Goal: Transaction & Acquisition: Book appointment/travel/reservation

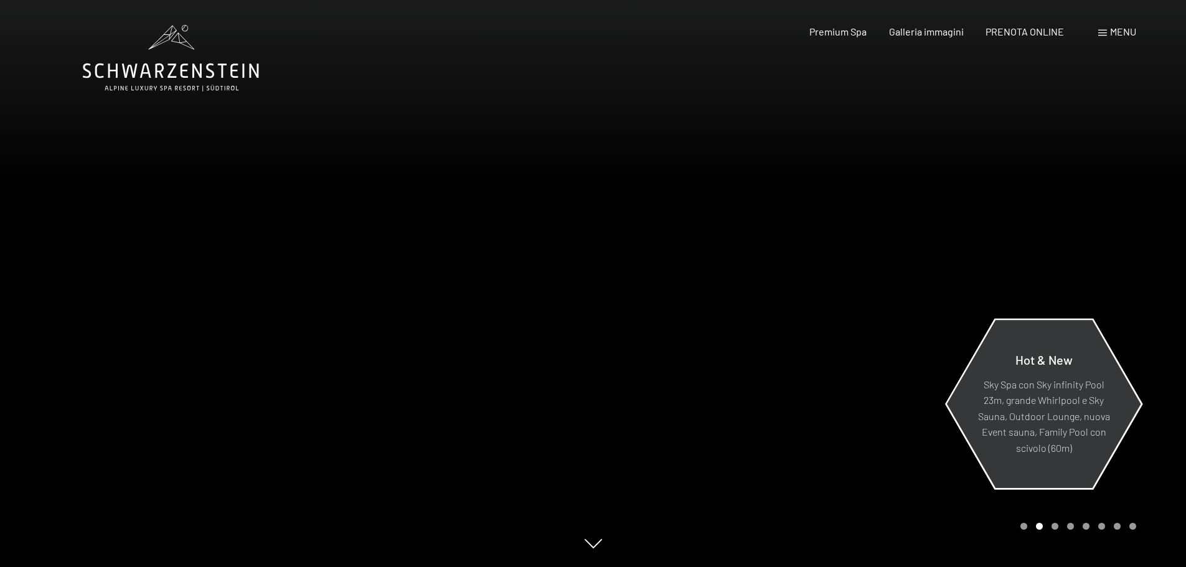
click at [1032, 410] on p "Sky Spa con Sky infinity Pool 23m, grande Whirlpool e Sky Sauna, Outdoor Lounge…" at bounding box center [1043, 416] width 135 height 80
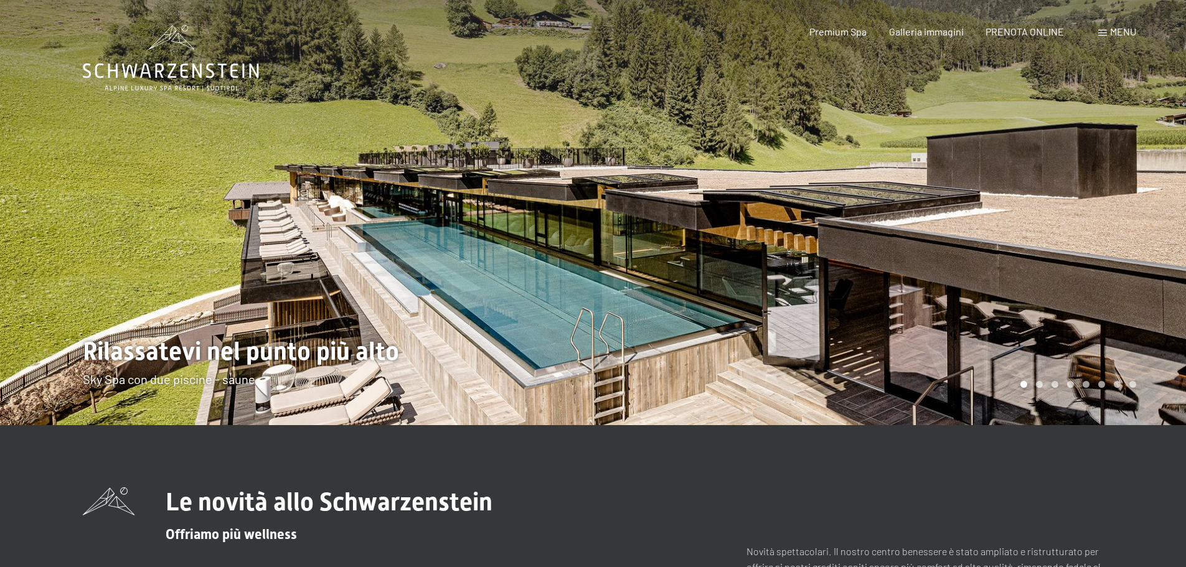
click at [1038, 416] on div at bounding box center [889, 212] width 593 height 425
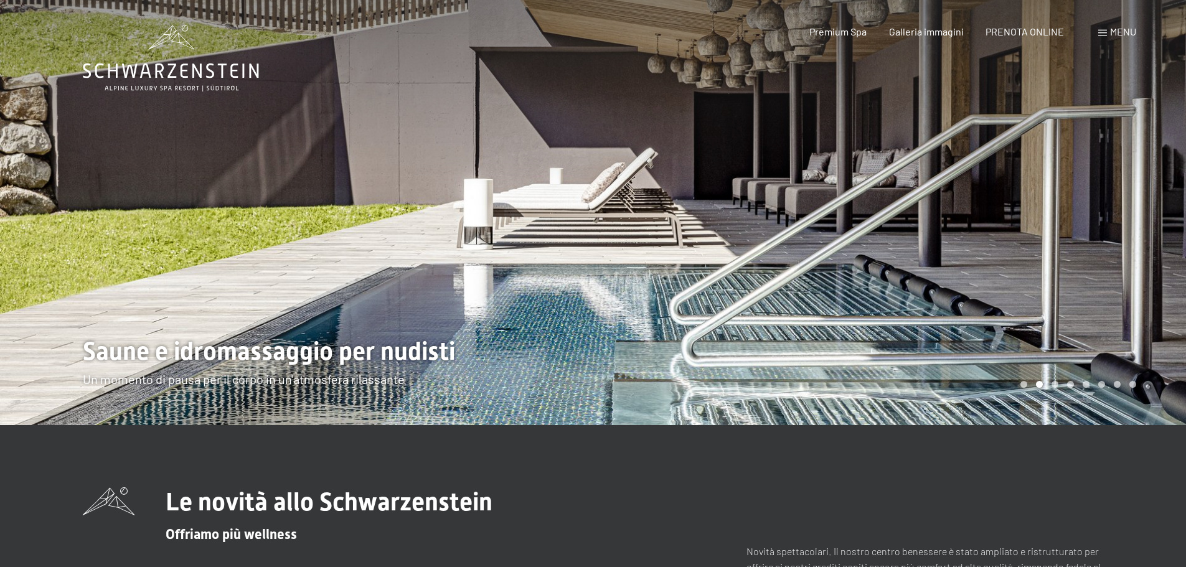
click at [1038, 416] on div at bounding box center [889, 212] width 593 height 425
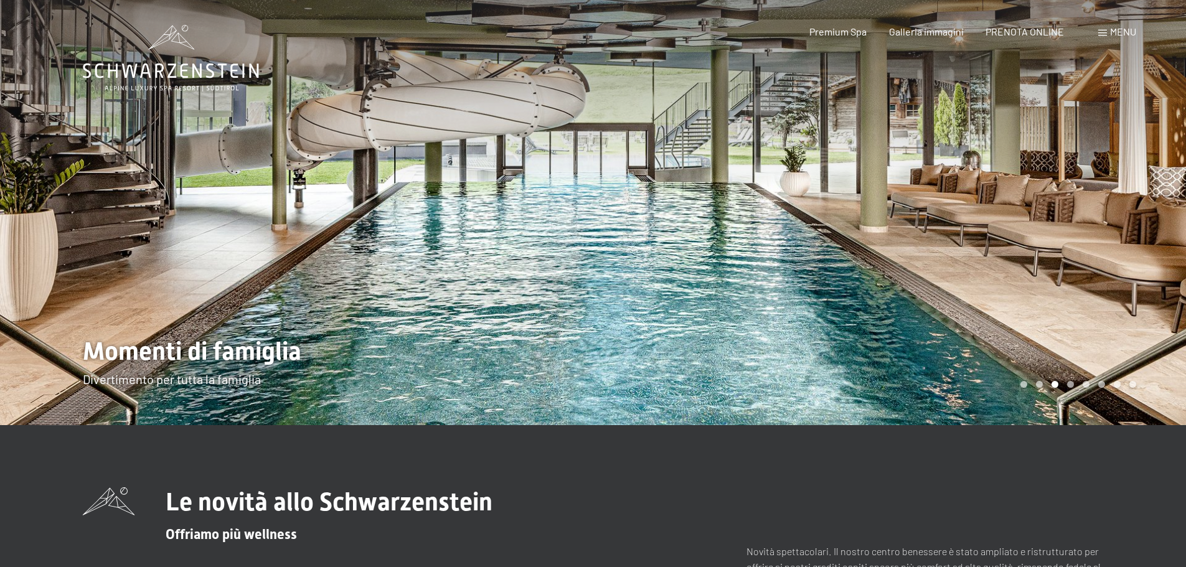
click at [1038, 416] on div at bounding box center [889, 212] width 593 height 425
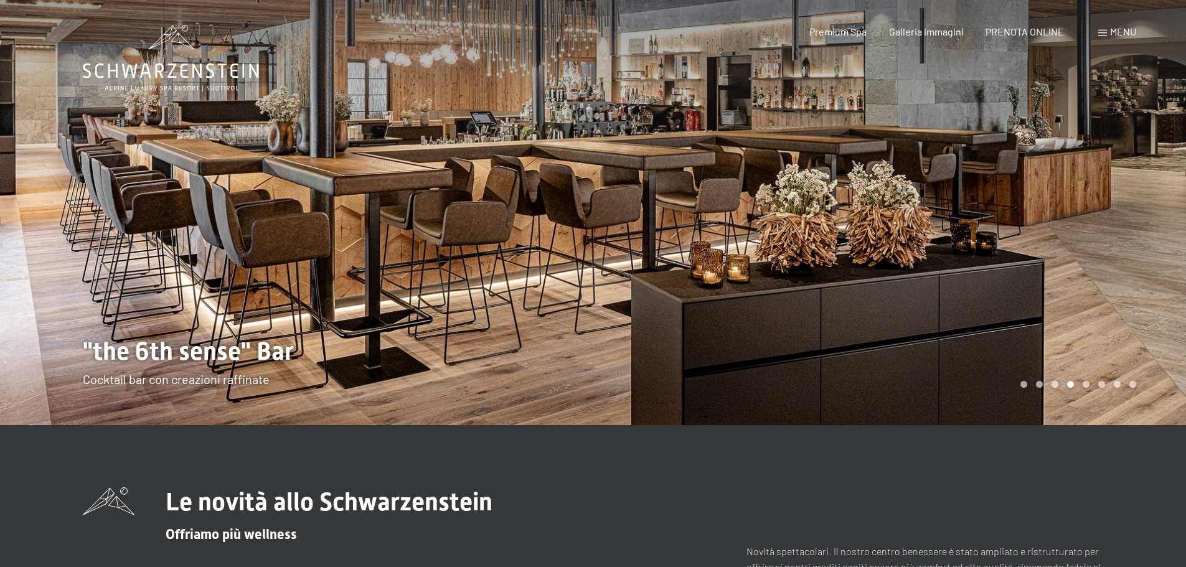
click at [1038, 416] on div at bounding box center [889, 212] width 593 height 425
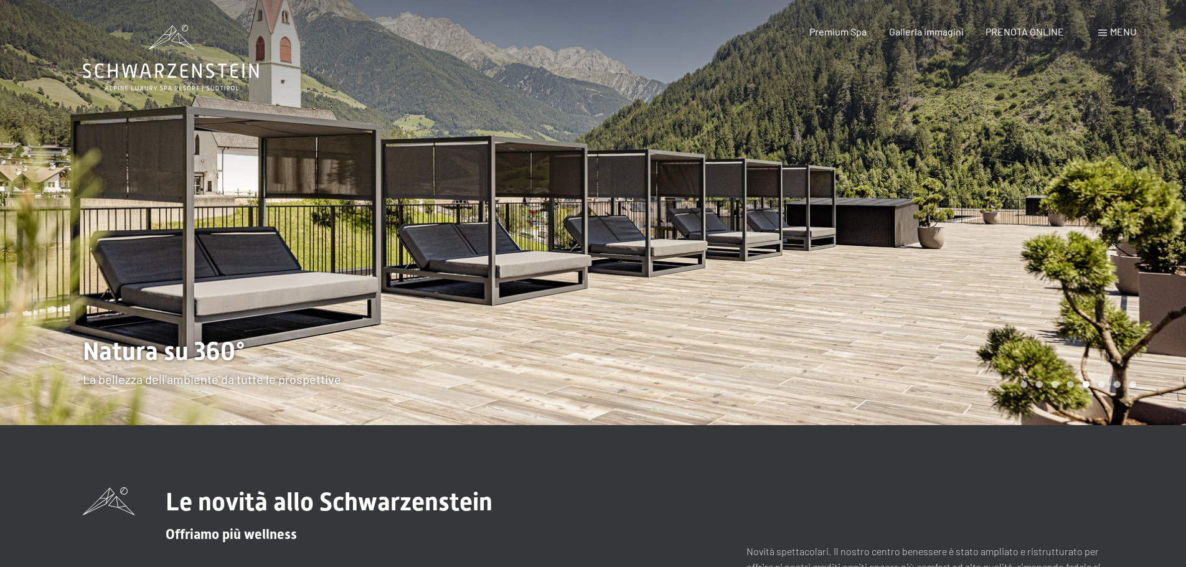
click at [1038, 416] on div at bounding box center [889, 212] width 593 height 425
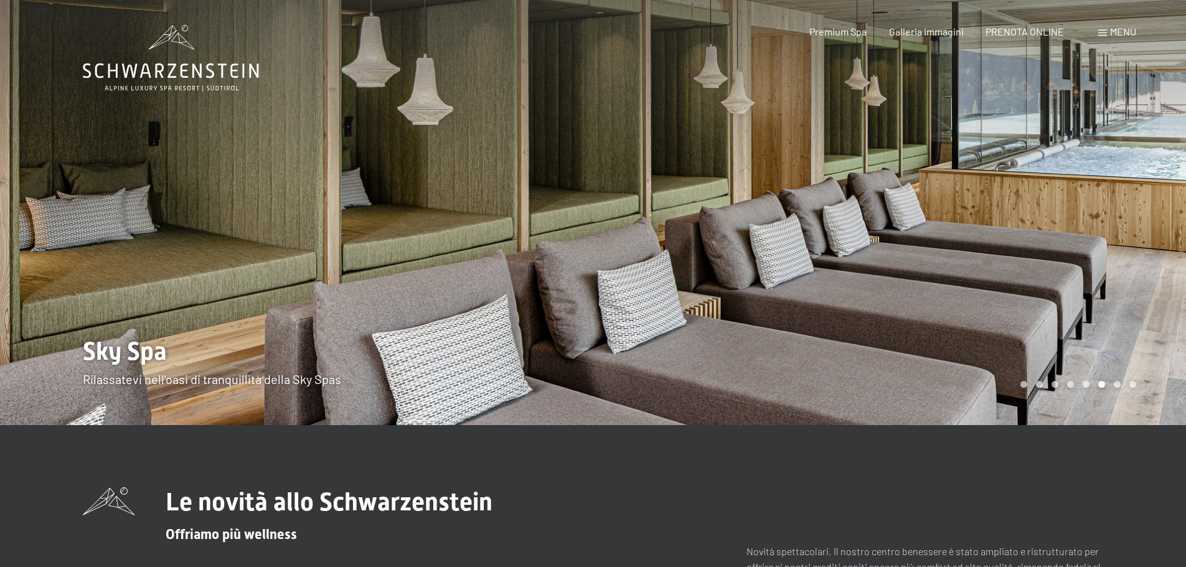
click at [1038, 416] on div at bounding box center [889, 212] width 593 height 425
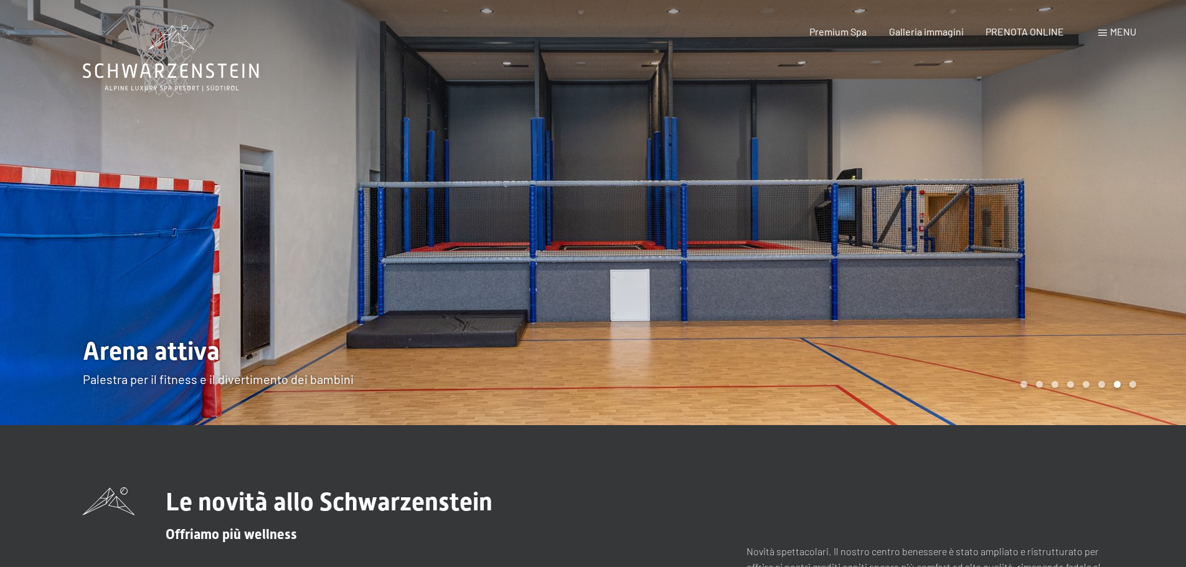
click at [1038, 416] on div at bounding box center [889, 212] width 593 height 425
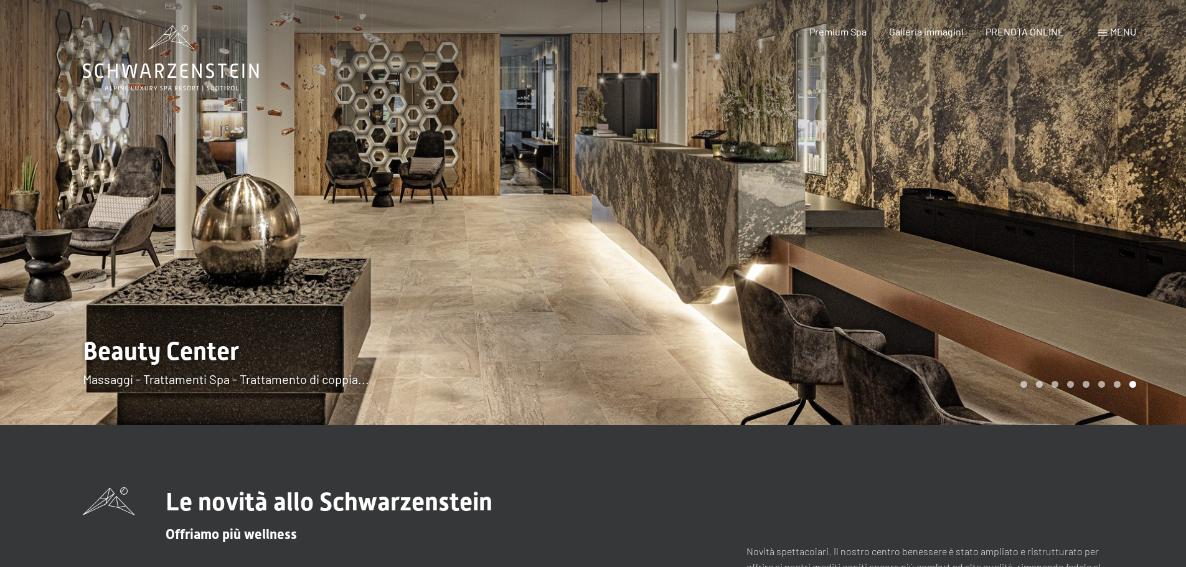
click at [1038, 416] on div at bounding box center [889, 212] width 593 height 425
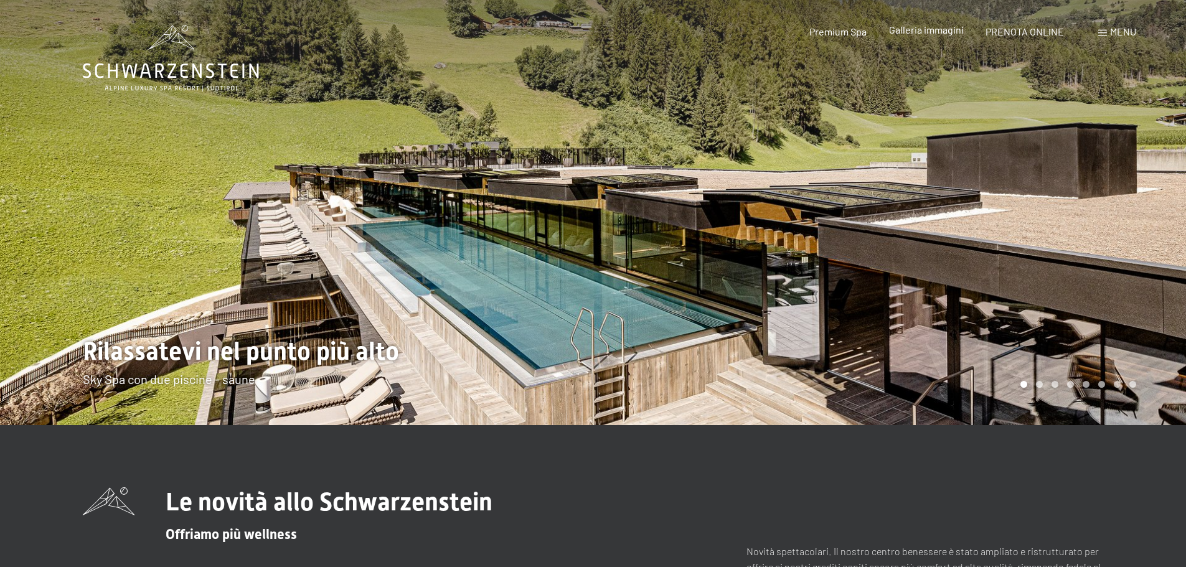
click at [938, 37] on div "Premium Spa Galleria immagini PRENOTA ONLINE" at bounding box center [926, 32] width 320 height 14
click at [936, 31] on span "Galleria immagini" at bounding box center [926, 30] width 75 height 12
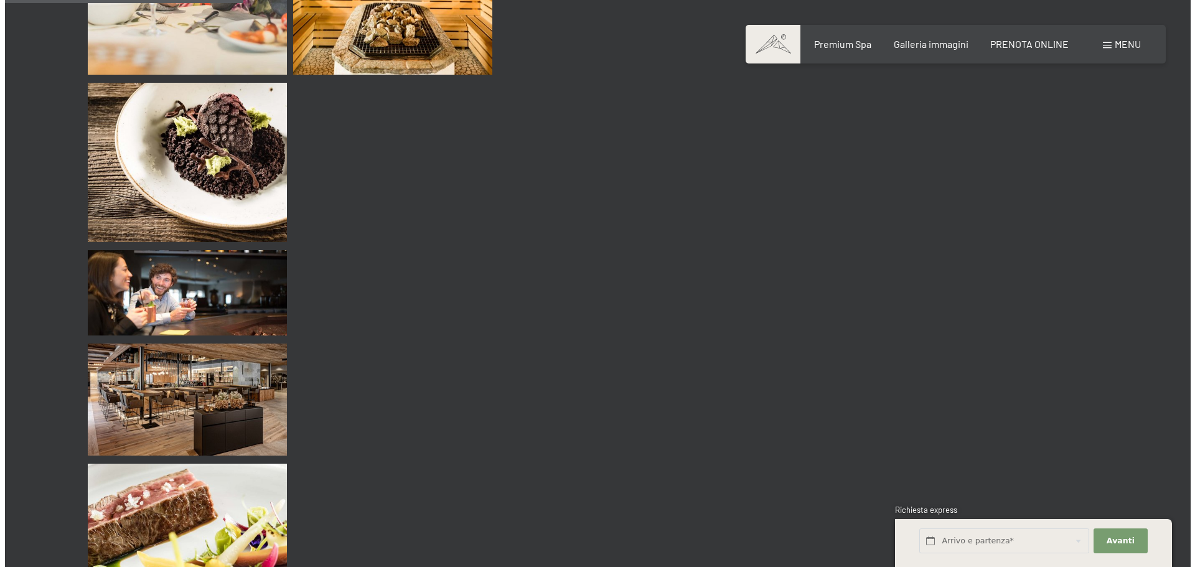
scroll to position [3300, 0]
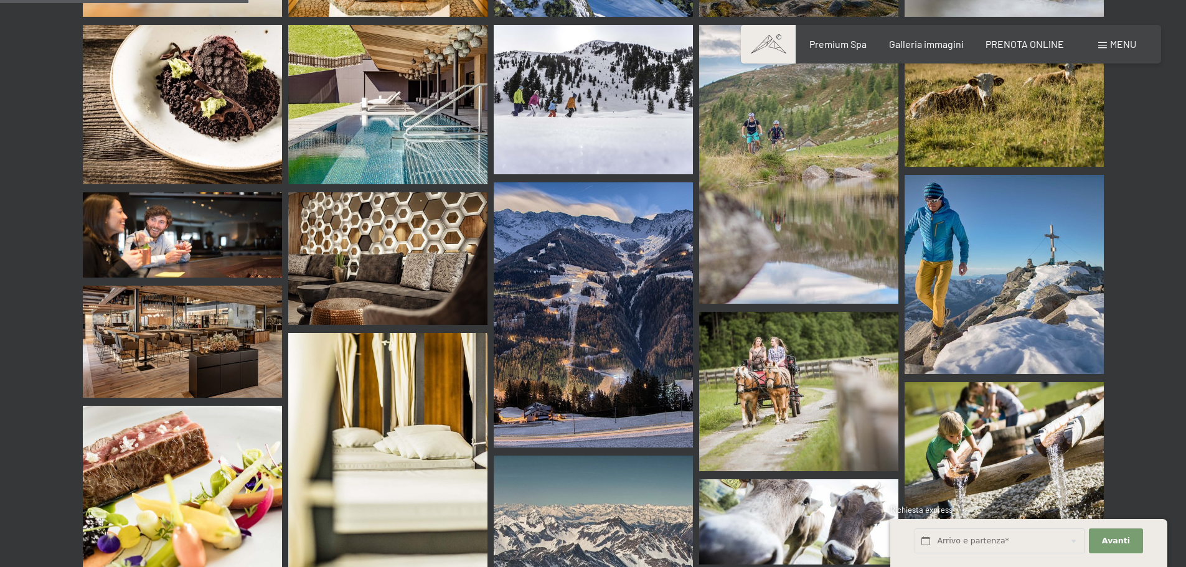
click at [1121, 45] on span "Menu" at bounding box center [1123, 44] width 26 height 12
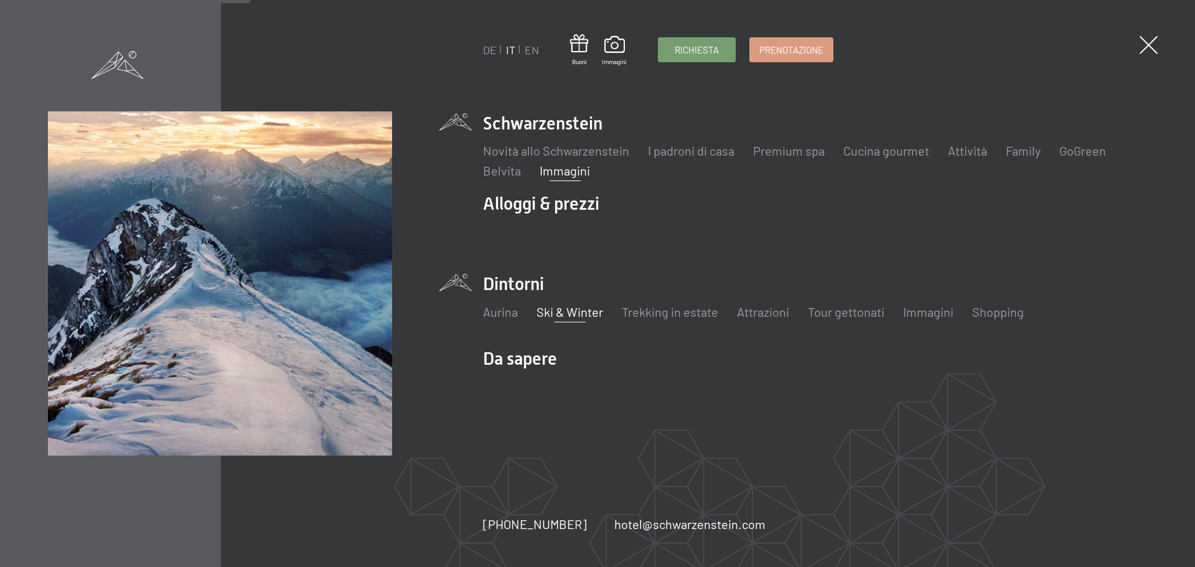
click at [576, 314] on link "Ski & Winter" at bounding box center [570, 311] width 67 height 15
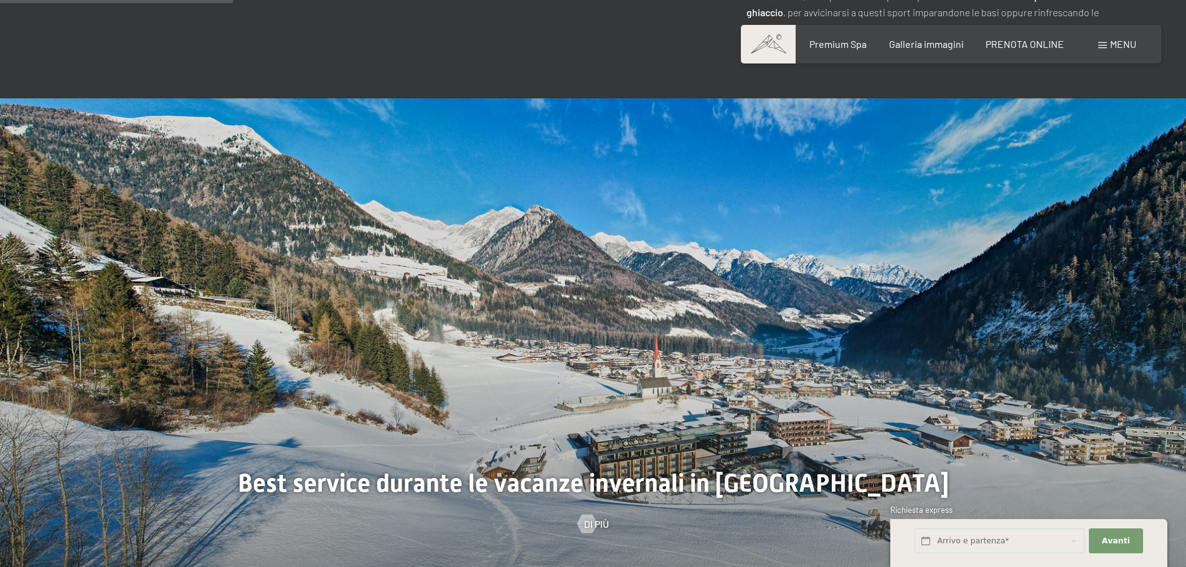
scroll to position [1121, 0]
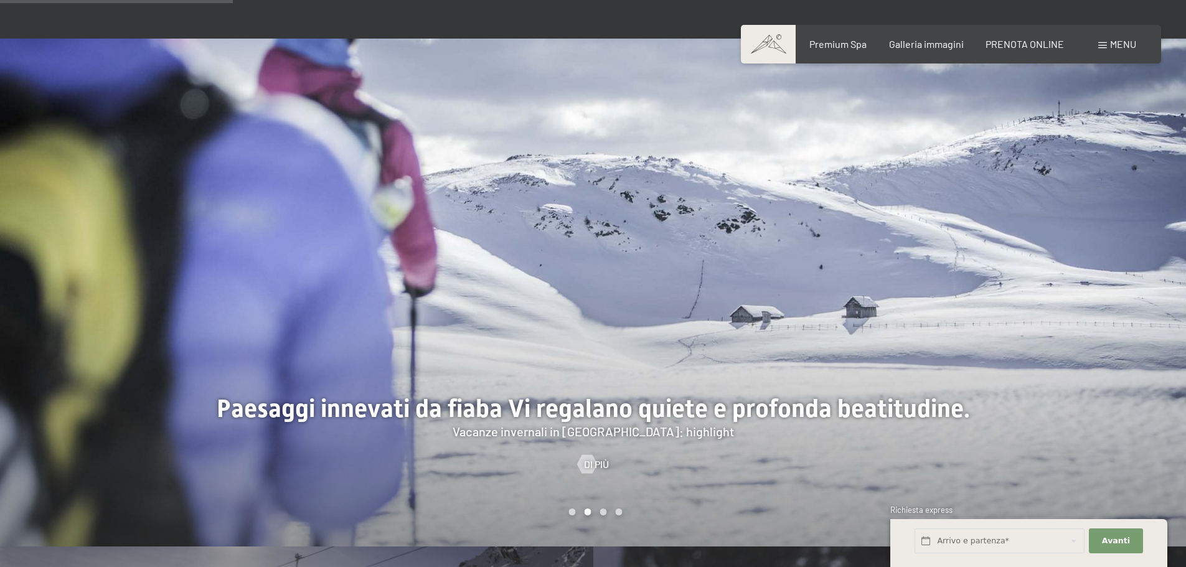
drag, startPoint x: 723, startPoint y: 352, endPoint x: 493, endPoint y: 355, distance: 230.4
click at [493, 547] on div at bounding box center [593, 547] width 1021 height 0
click at [730, 349] on div at bounding box center [889, 293] width 593 height 508
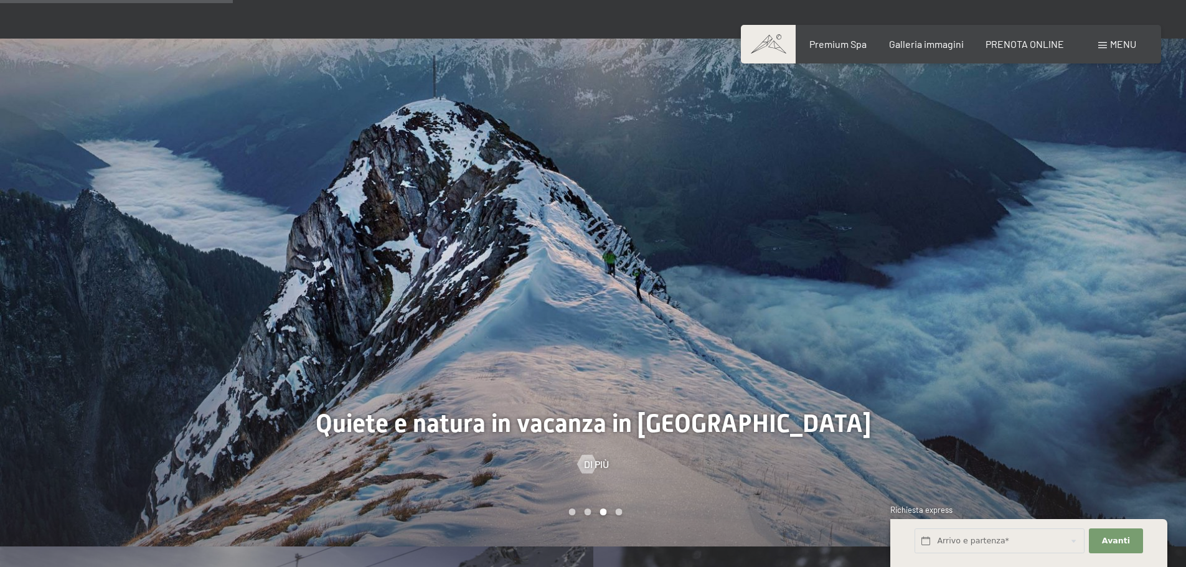
click at [730, 348] on div at bounding box center [889, 293] width 593 height 508
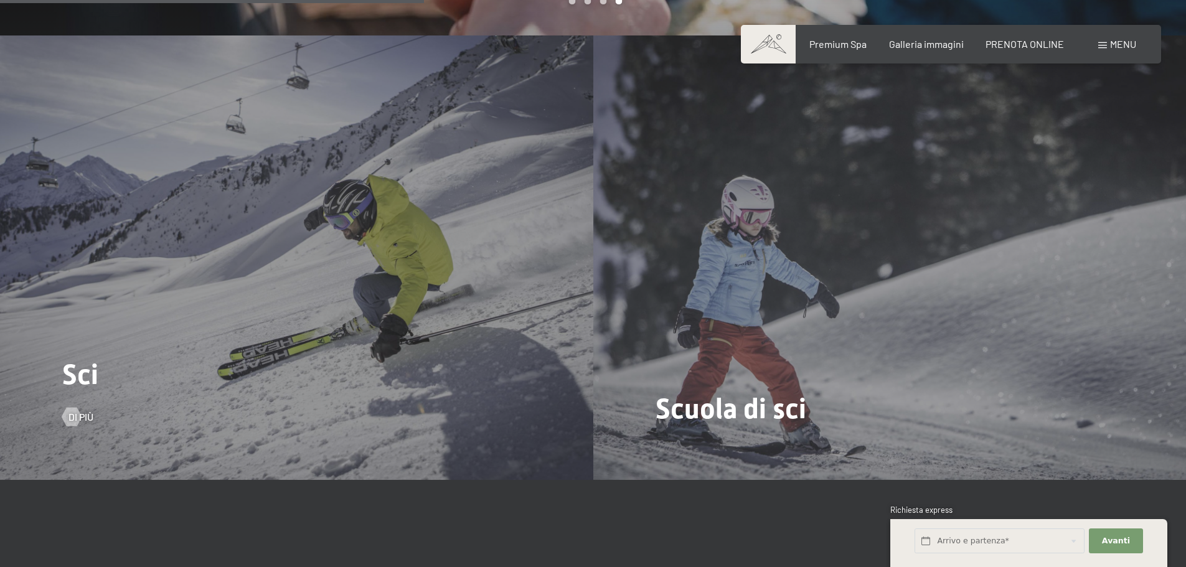
scroll to position [1681, 0]
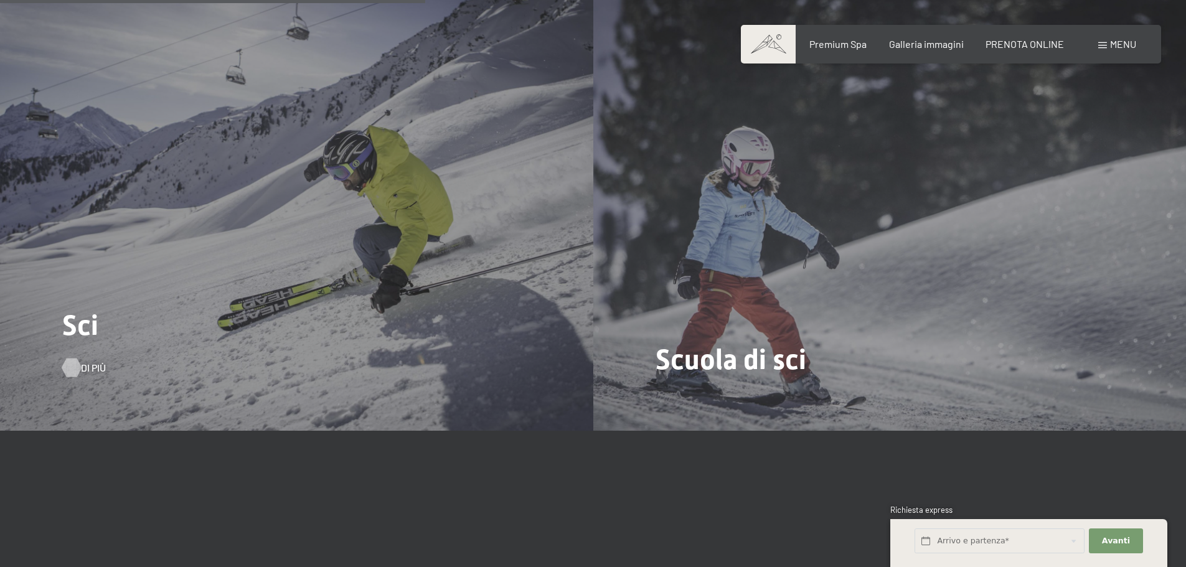
click at [85, 366] on span "Di più" at bounding box center [93, 368] width 25 height 14
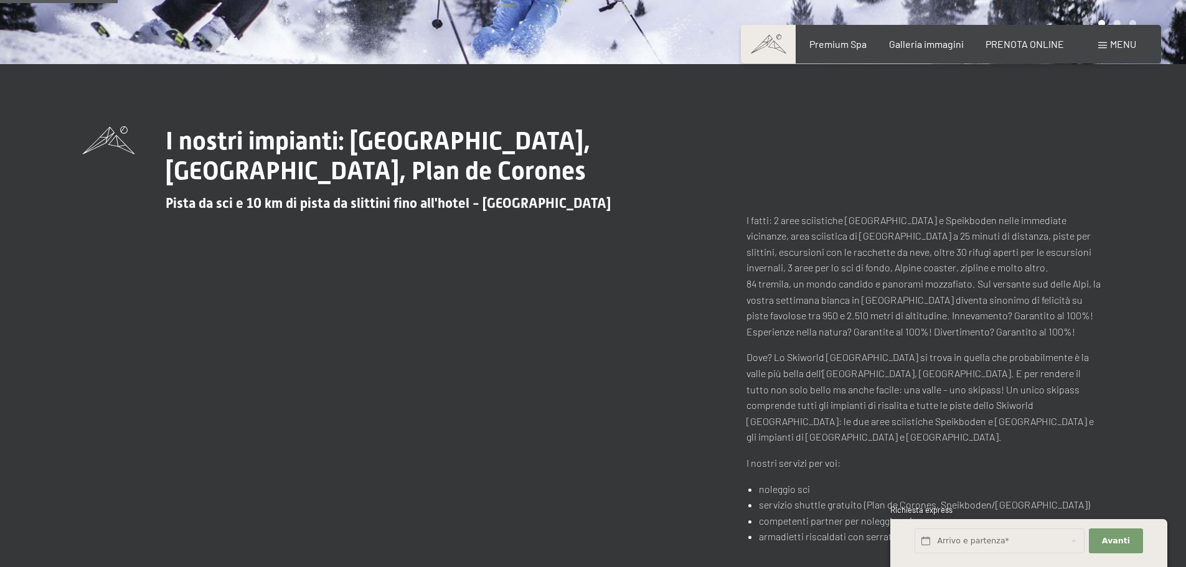
scroll to position [436, 0]
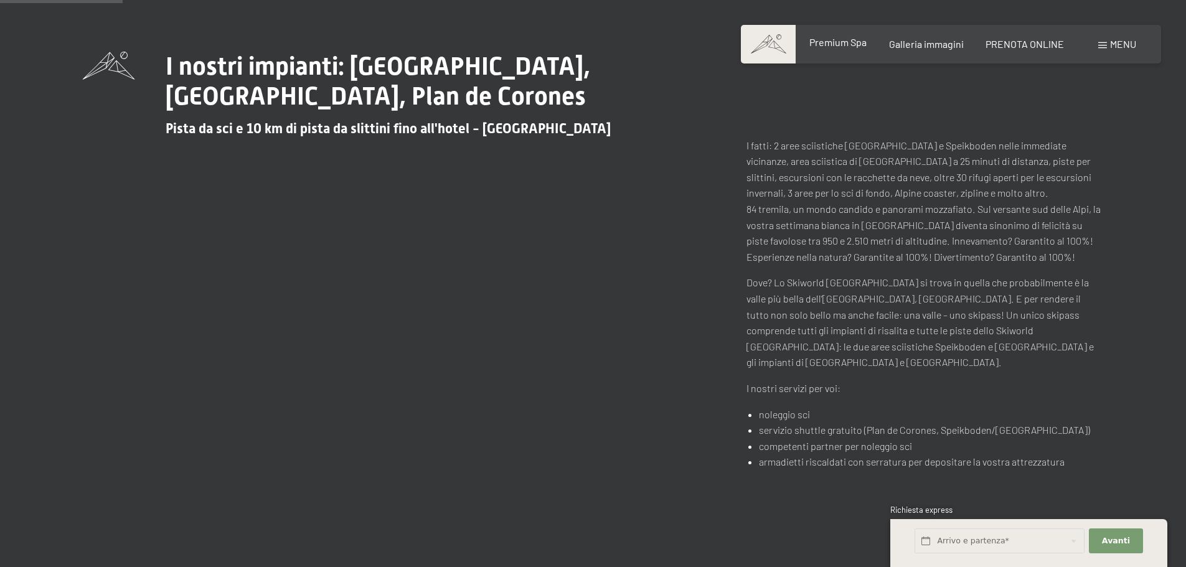
click at [843, 46] on span "Premium Spa" at bounding box center [837, 42] width 57 height 12
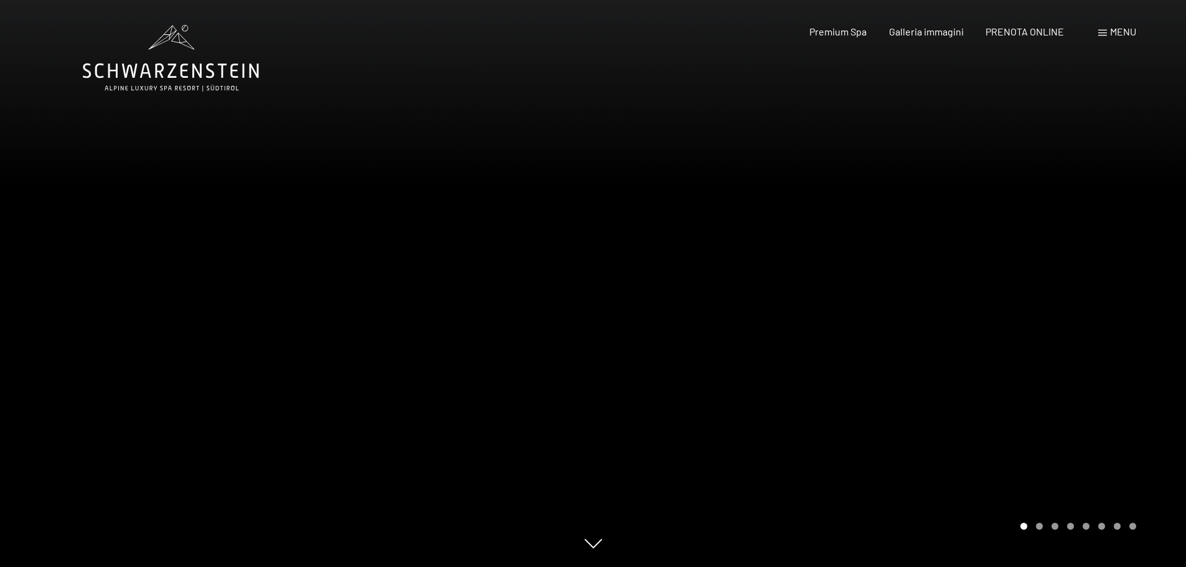
click at [1117, 33] on span "Menu" at bounding box center [1123, 32] width 26 height 12
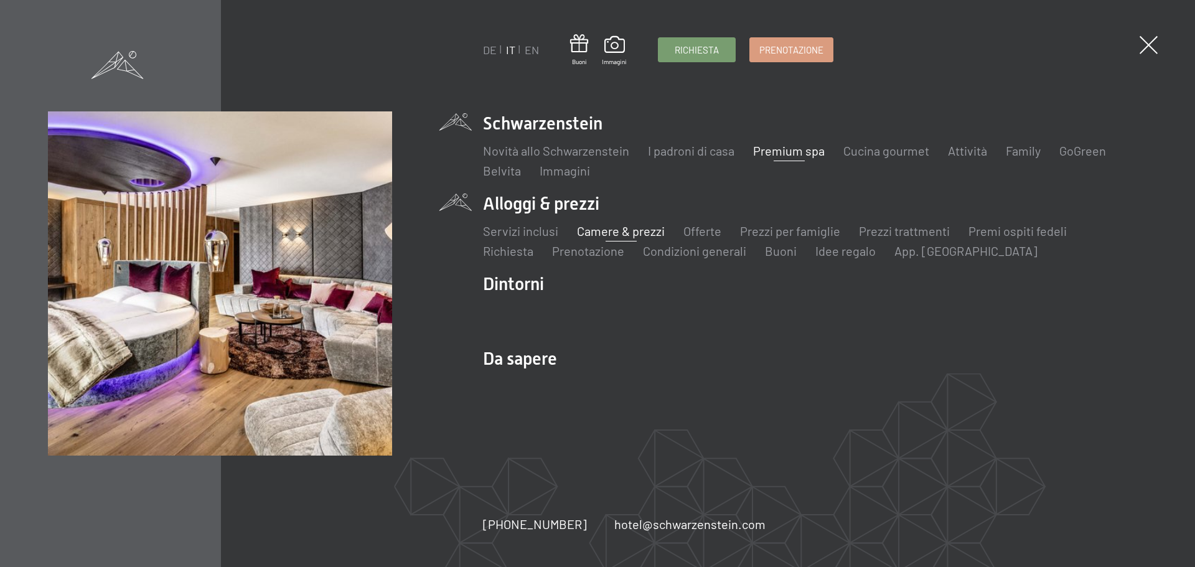
click at [634, 232] on link "Camere & prezzi" at bounding box center [621, 230] width 88 height 15
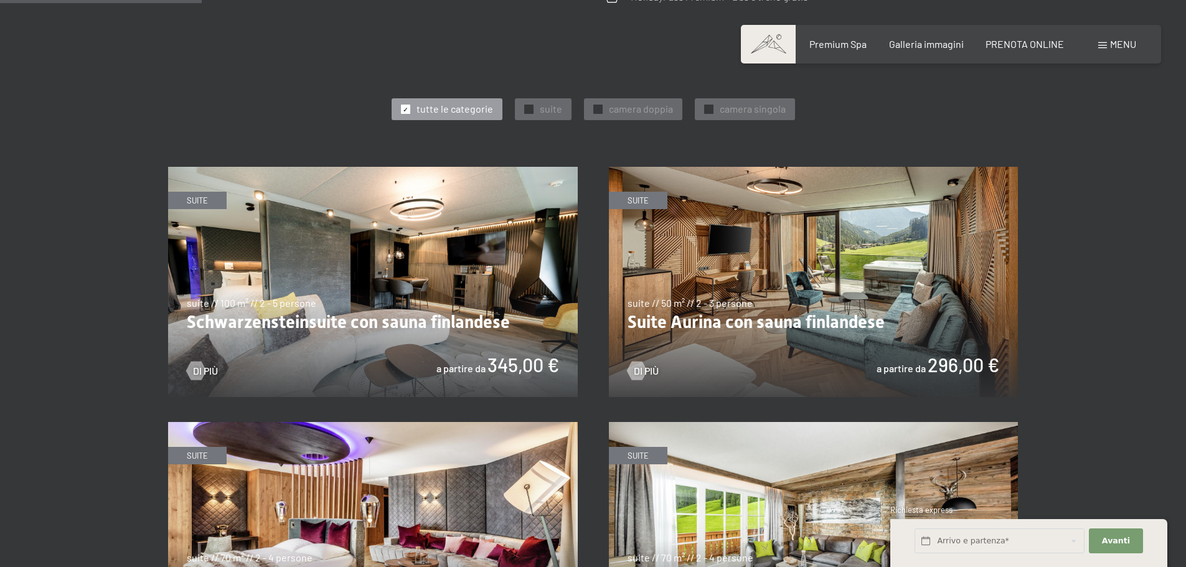
scroll to position [685, 0]
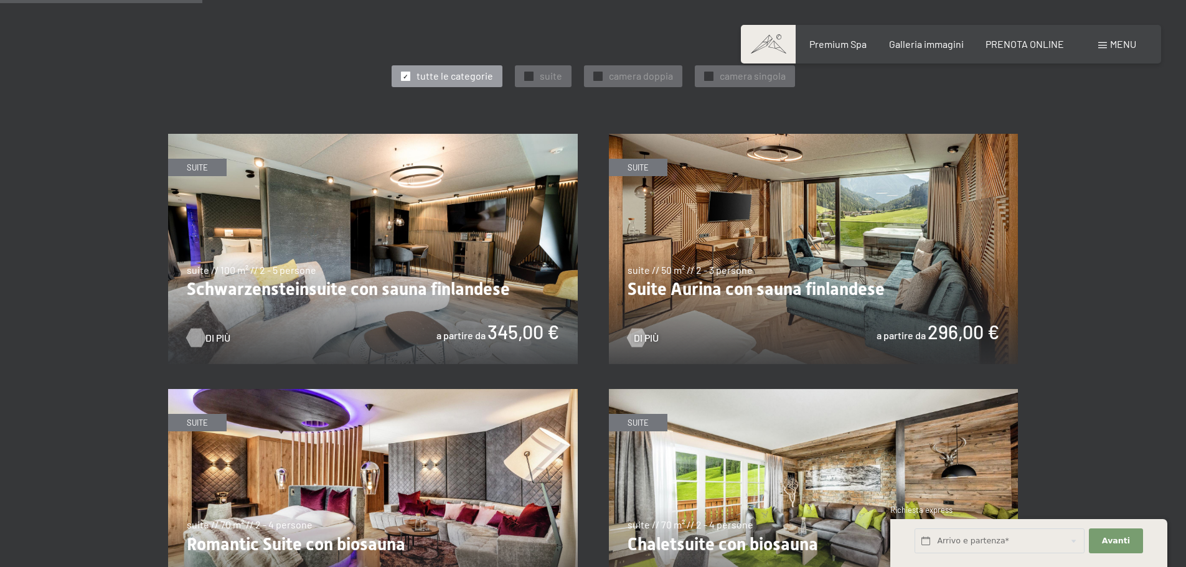
click at [213, 339] on span "Di più" at bounding box center [217, 338] width 25 height 14
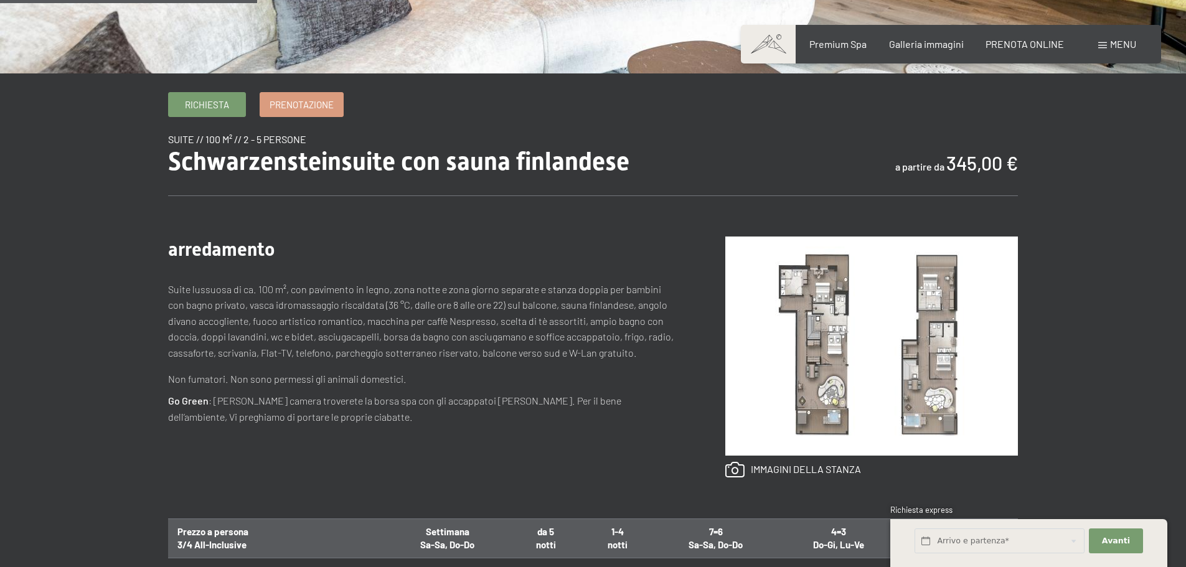
scroll to position [374, 0]
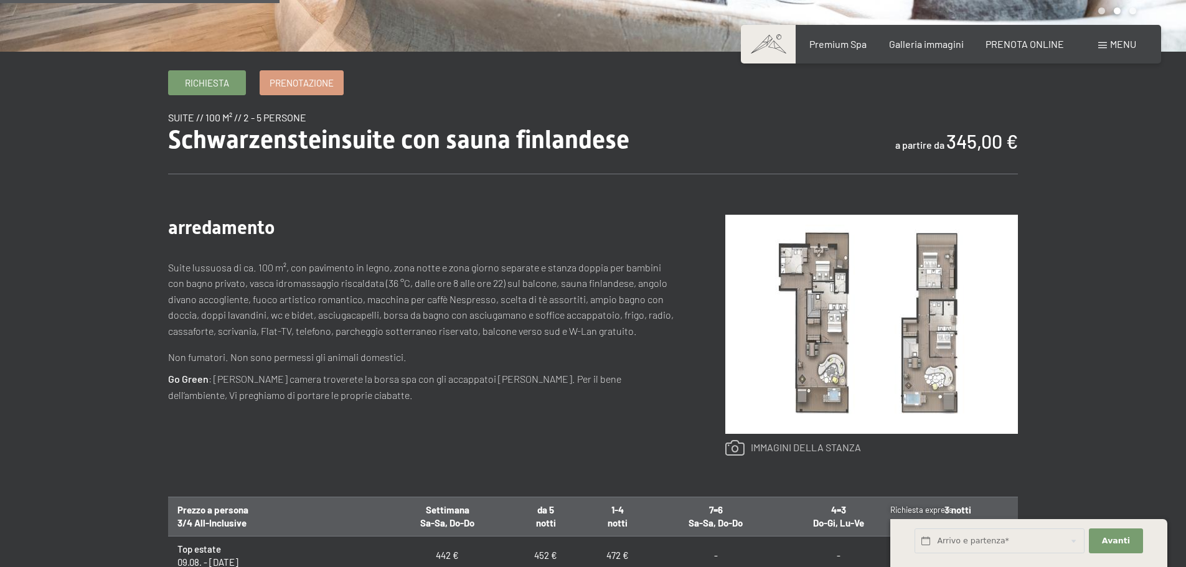
click at [819, 449] on link at bounding box center [793, 448] width 136 height 16
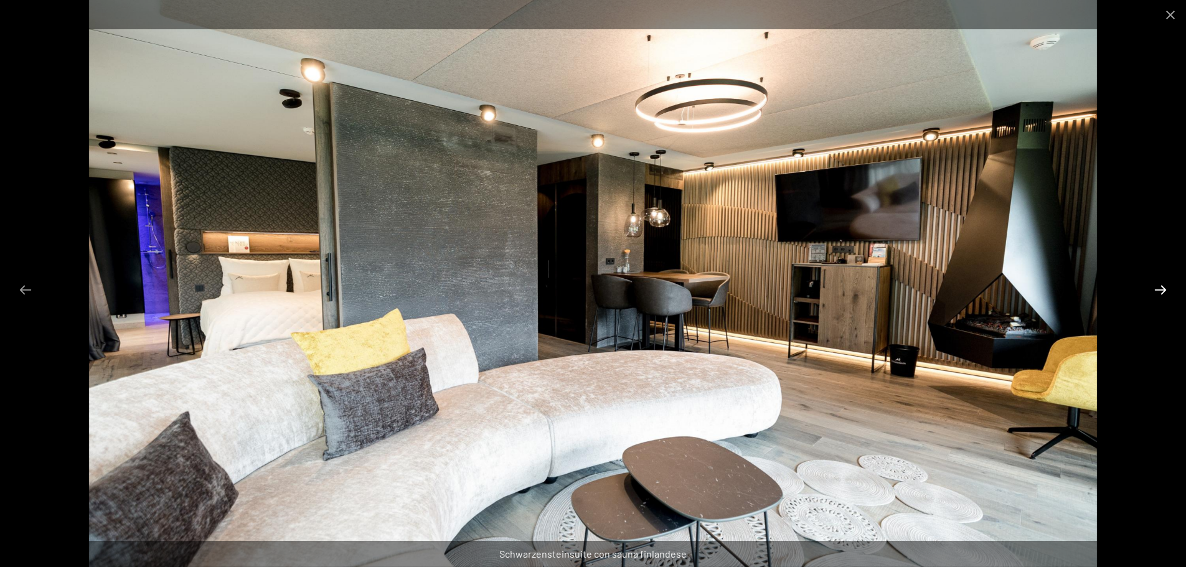
click at [1158, 291] on button "Next slide" at bounding box center [1160, 290] width 26 height 24
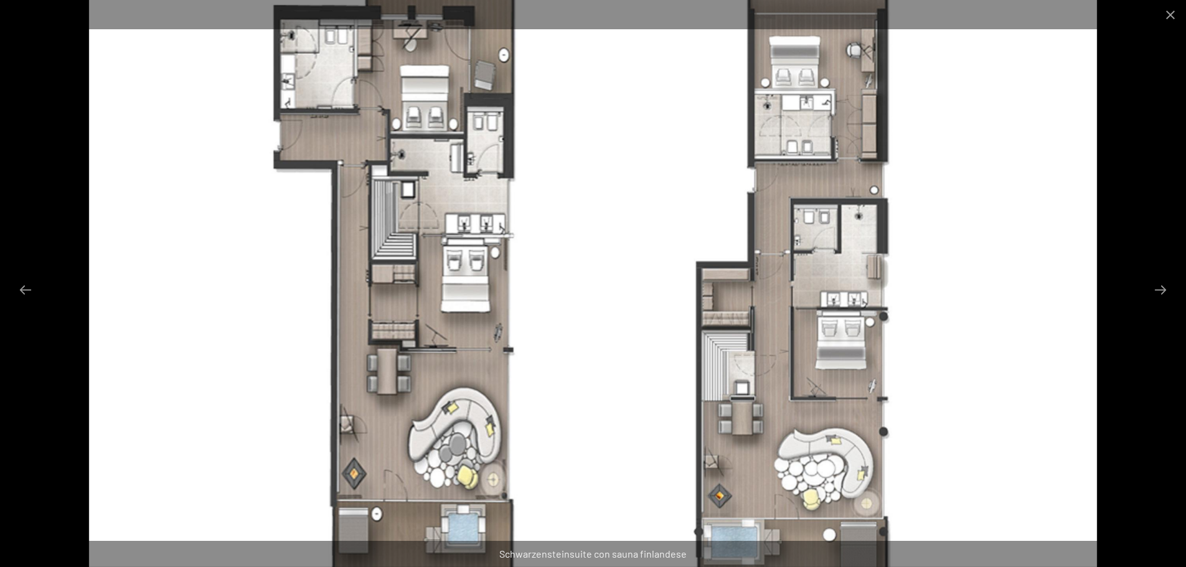
drag, startPoint x: 425, startPoint y: 236, endPoint x: 427, endPoint y: 266, distance: 30.0
click at [427, 266] on img at bounding box center [593, 283] width 1009 height 567
click at [1158, 290] on button "Next slide" at bounding box center [1160, 290] width 26 height 24
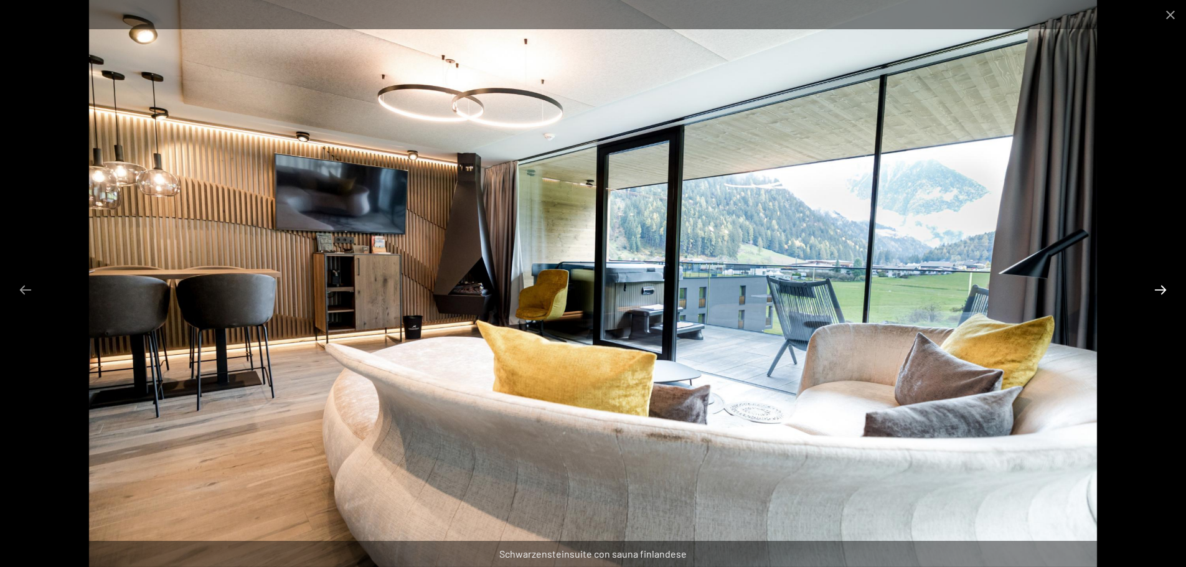
click at [1157, 289] on button "Next slide" at bounding box center [1160, 290] width 26 height 24
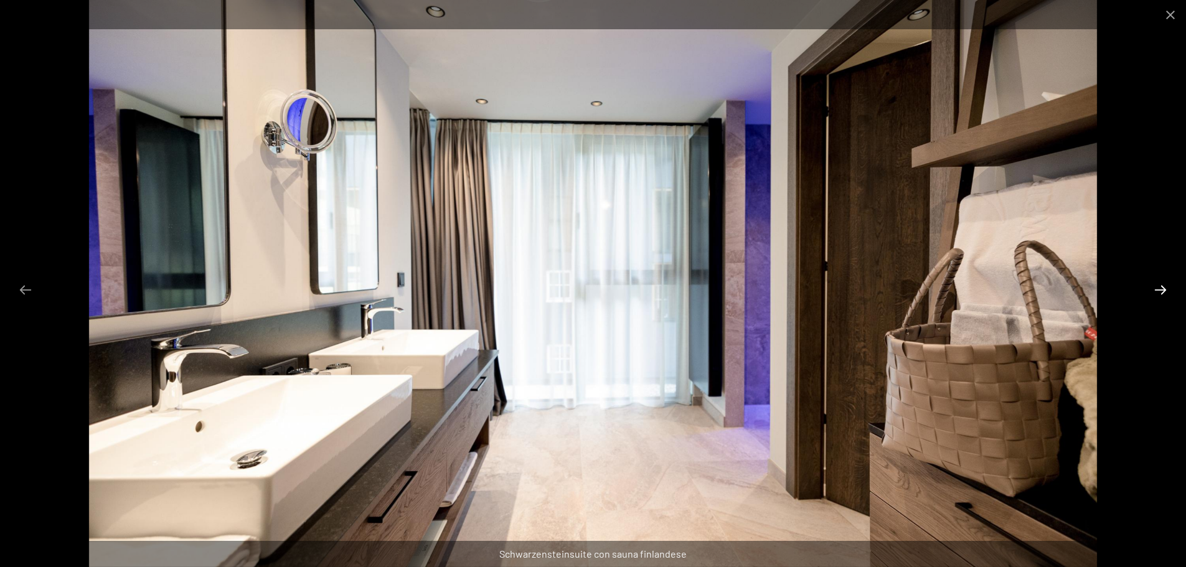
click at [1157, 289] on button "Next slide" at bounding box center [1160, 290] width 26 height 24
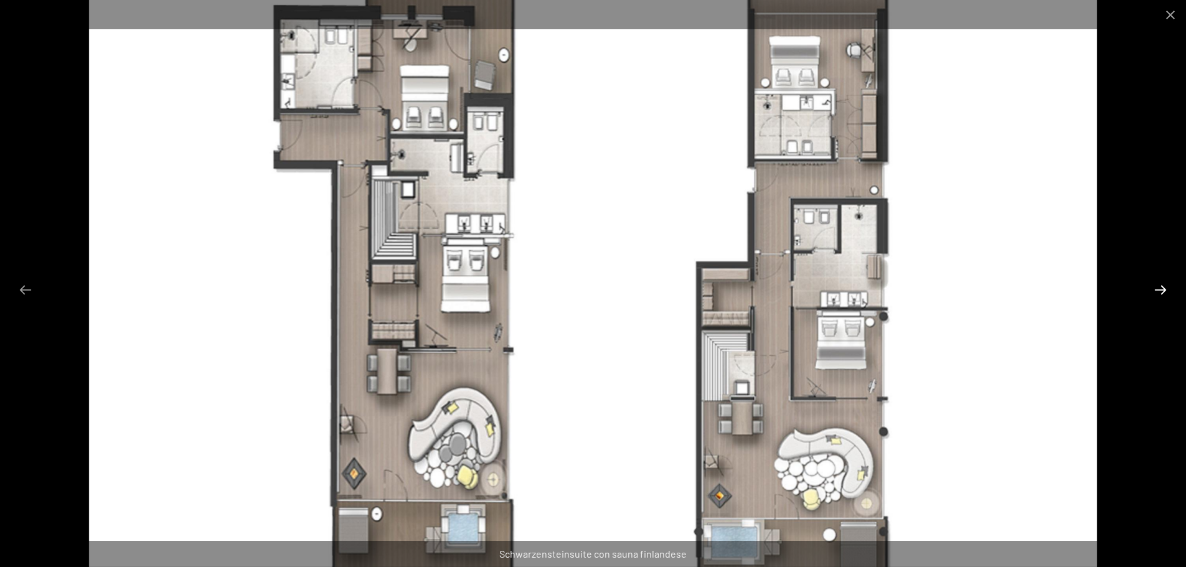
click at [1157, 289] on button "Next slide" at bounding box center [1160, 290] width 26 height 24
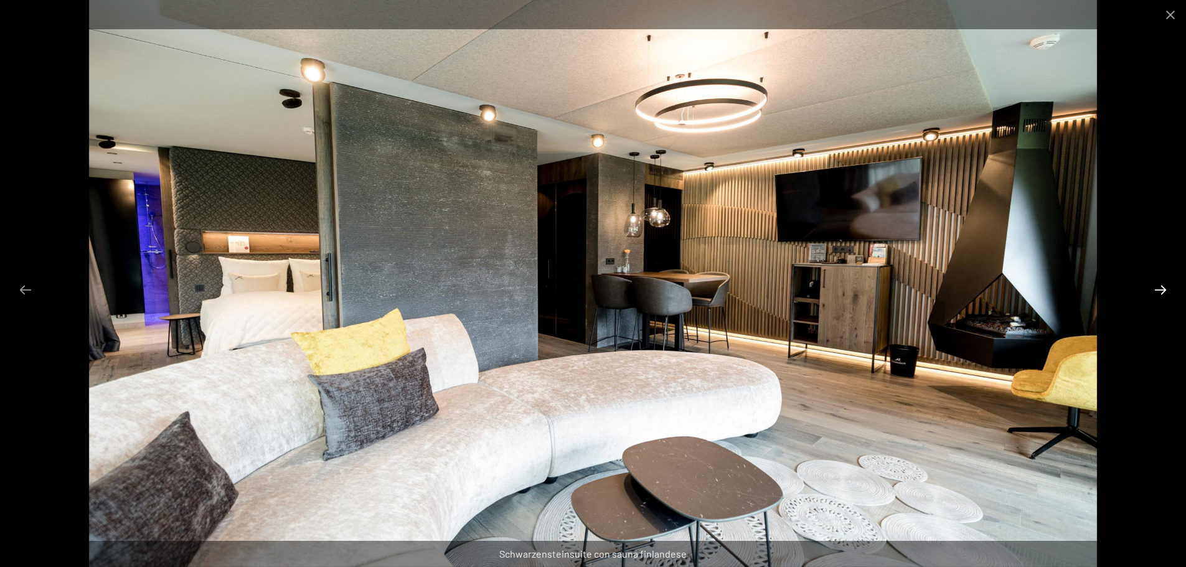
click at [1157, 289] on button "Next slide" at bounding box center [1160, 290] width 26 height 24
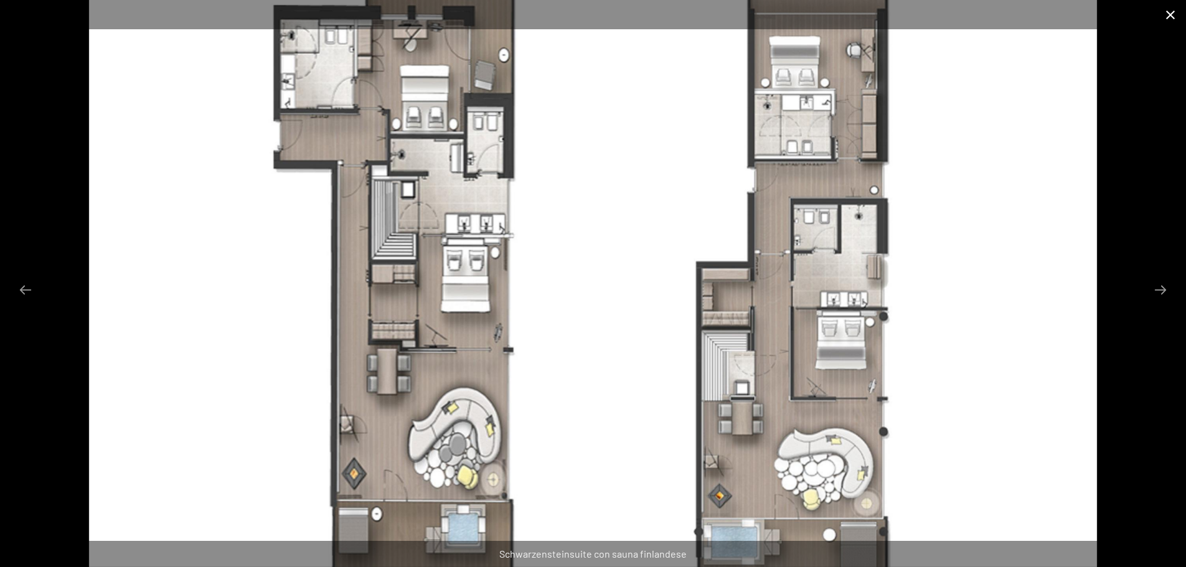
click at [1171, 12] on button "Close gallery" at bounding box center [1170, 14] width 31 height 29
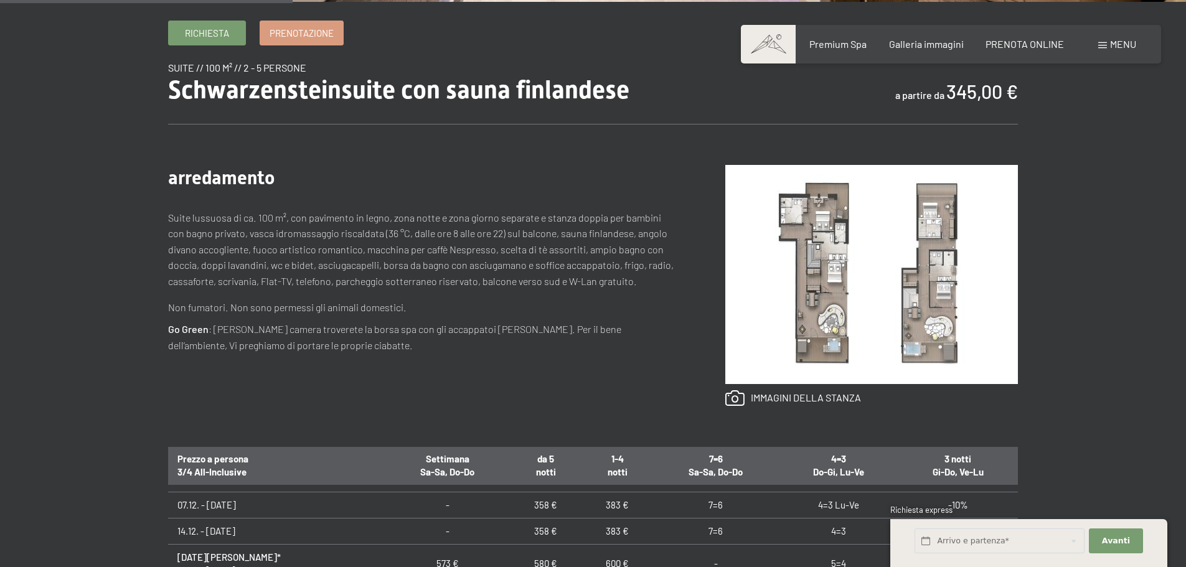
scroll to position [374, 0]
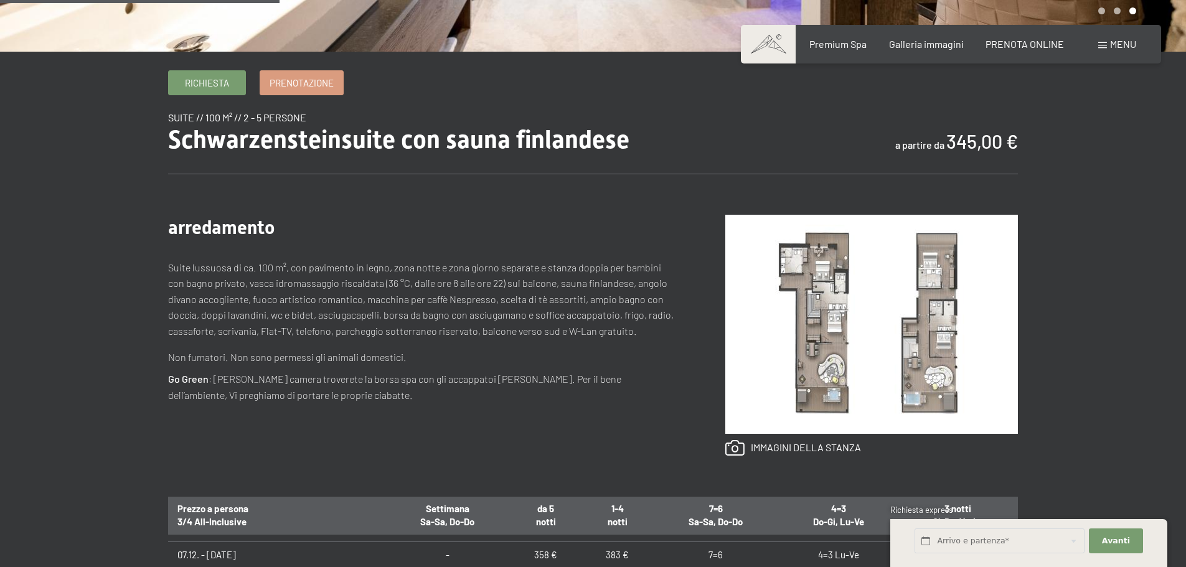
click at [840, 335] on img at bounding box center [871, 324] width 293 height 219
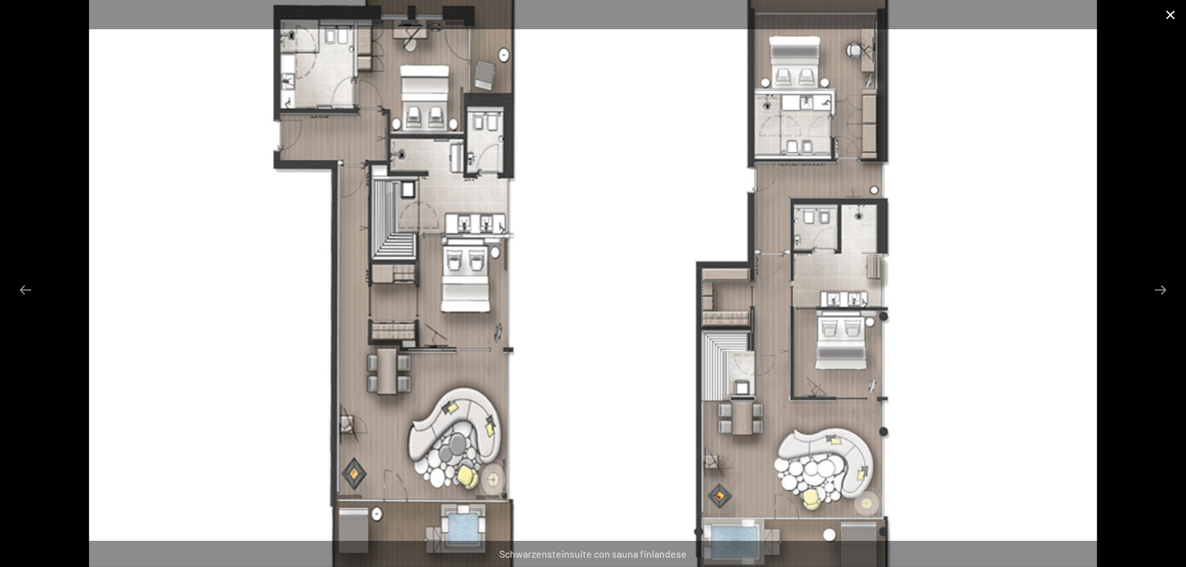
click at [1169, 16] on button "Close gallery" at bounding box center [1170, 14] width 31 height 29
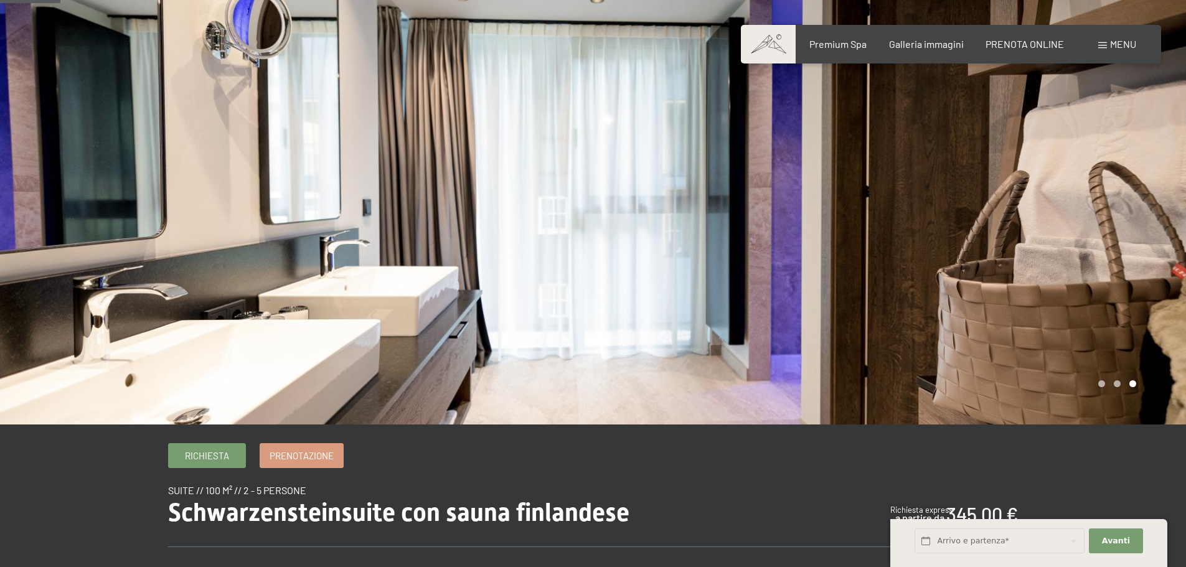
scroll to position [0, 0]
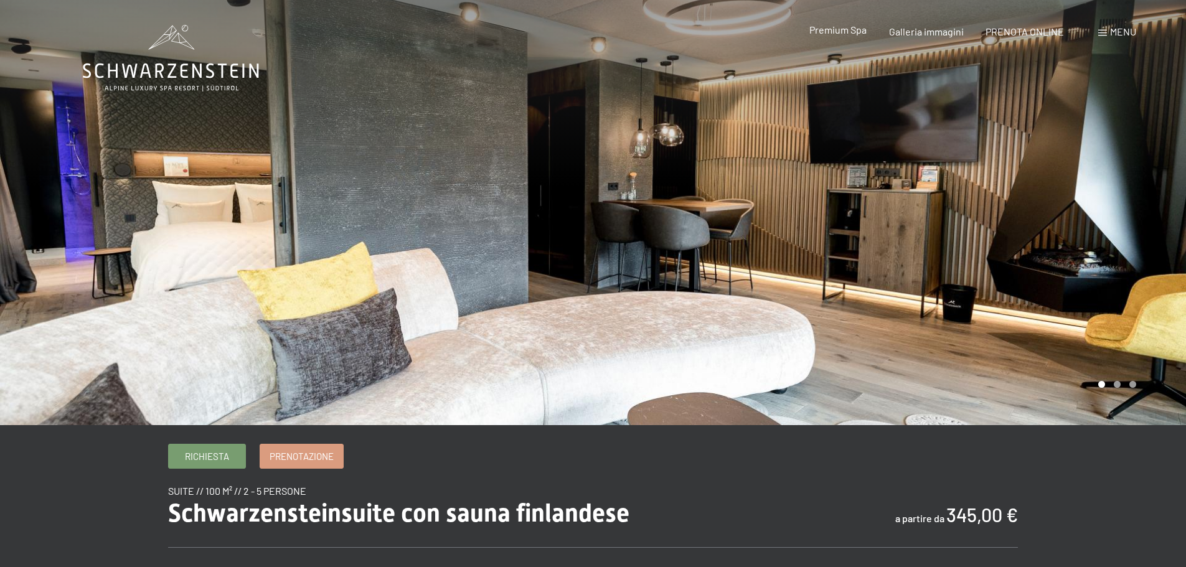
click at [849, 32] on span "Premium Spa" at bounding box center [837, 30] width 57 height 12
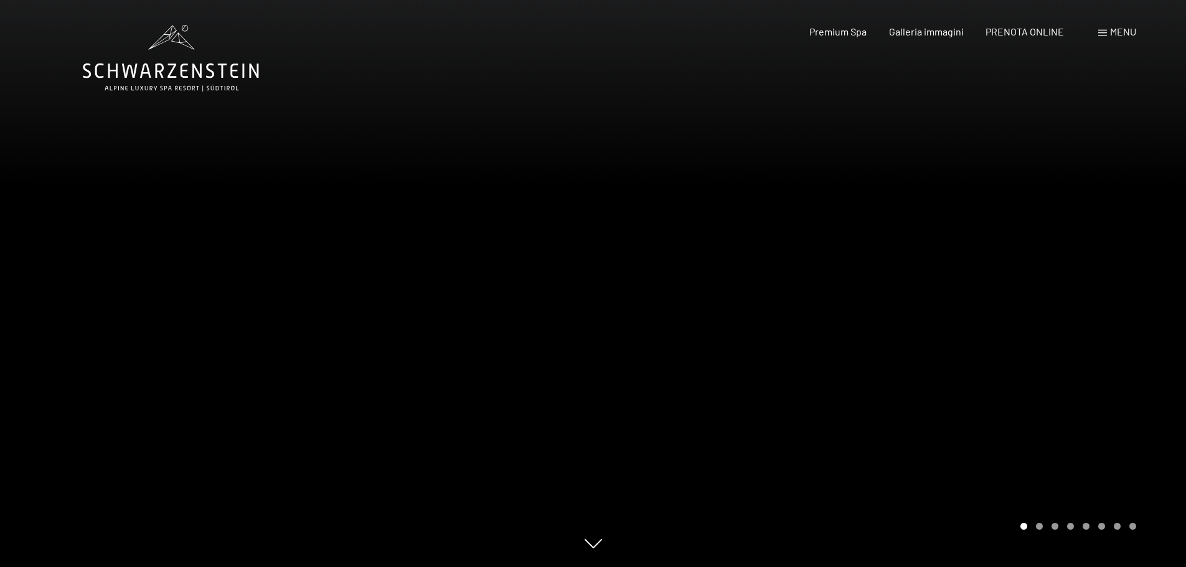
click at [1114, 35] on span "Menu" at bounding box center [1123, 32] width 26 height 12
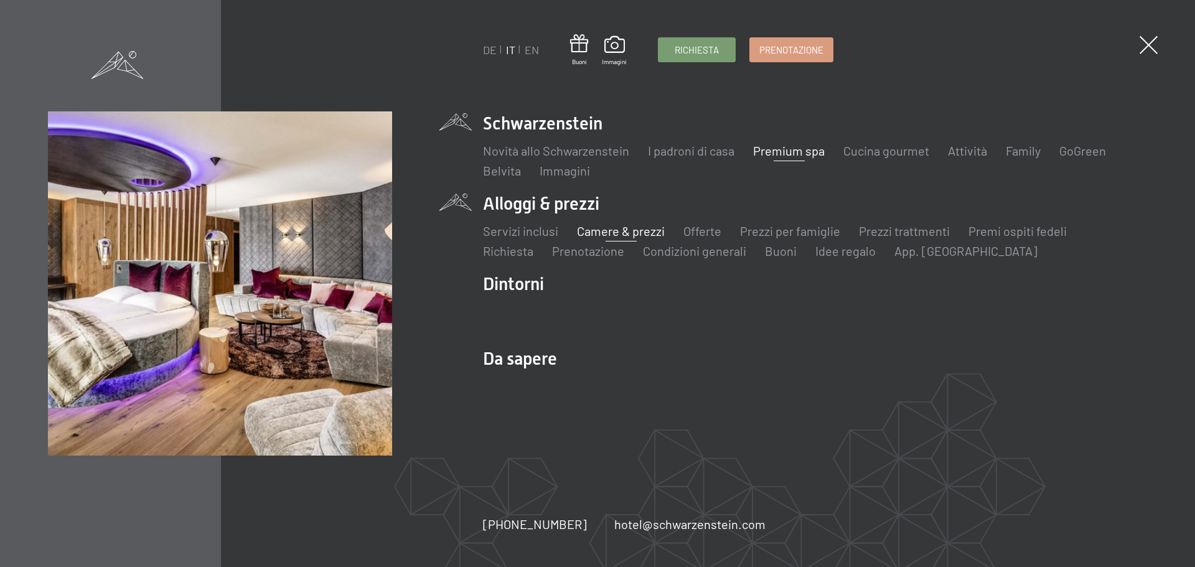
click at [609, 230] on link "Camere & prezzi" at bounding box center [621, 230] width 88 height 15
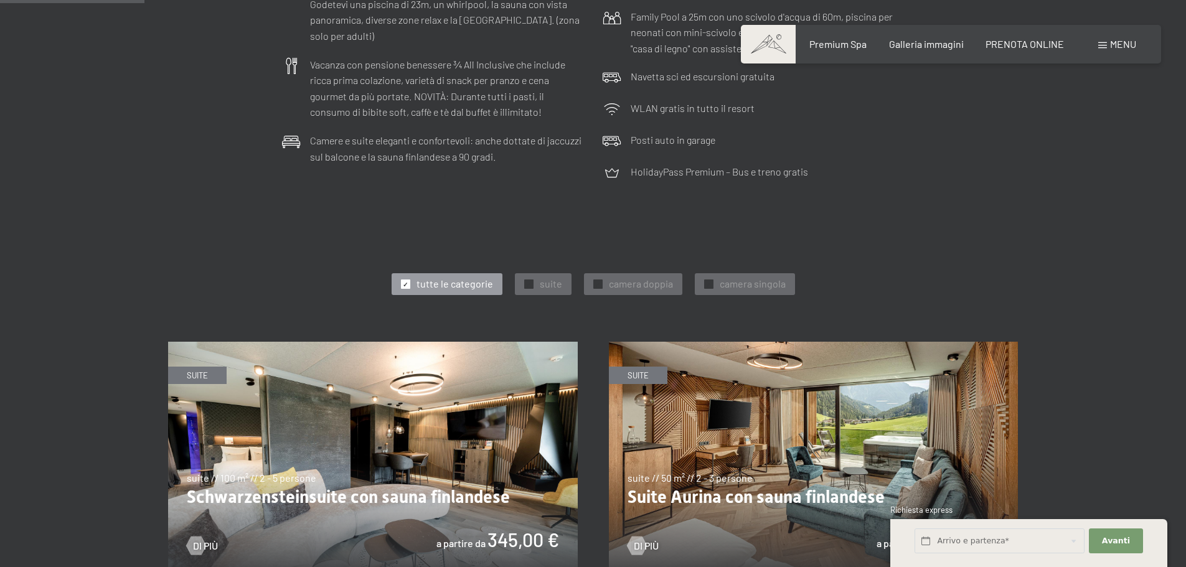
scroll to position [498, 0]
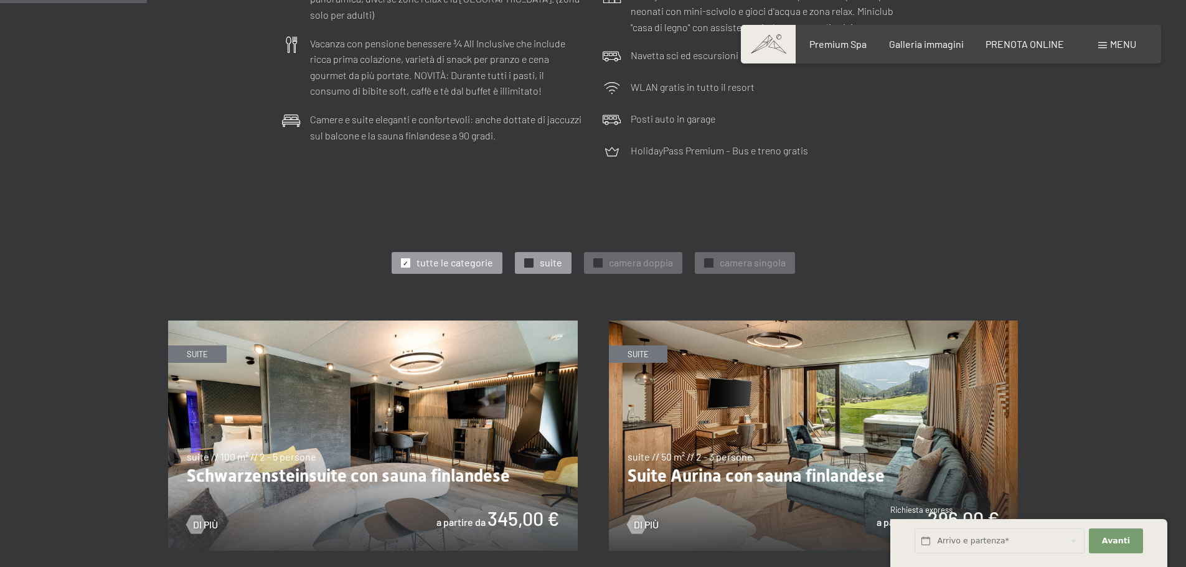
click at [528, 265] on span "✓" at bounding box center [528, 263] width 5 height 9
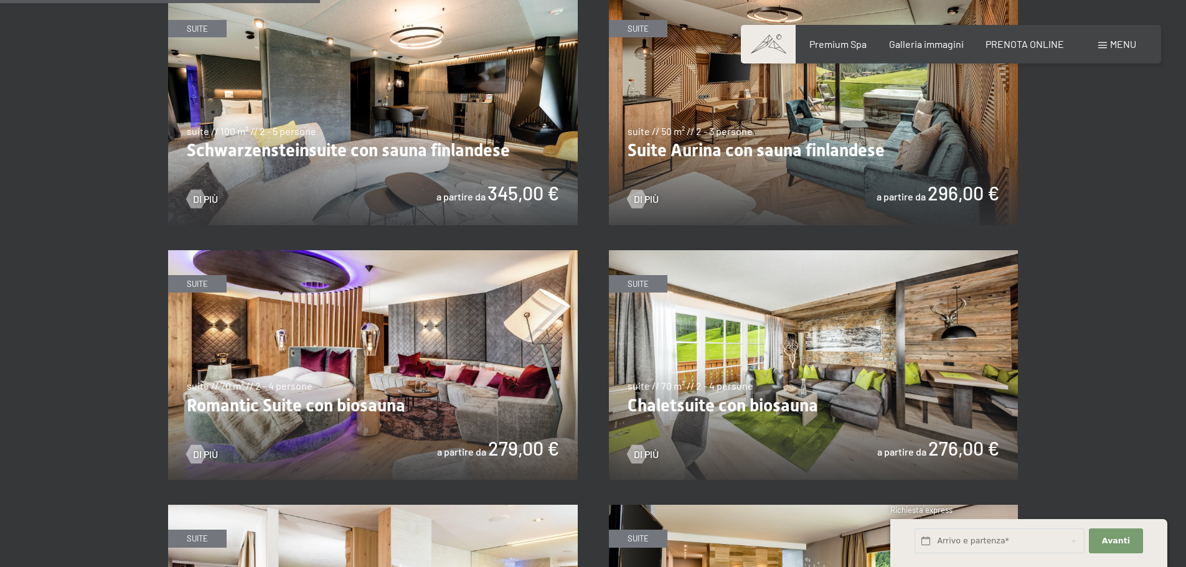
scroll to position [809, 0]
